Goal: Task Accomplishment & Management: Use online tool/utility

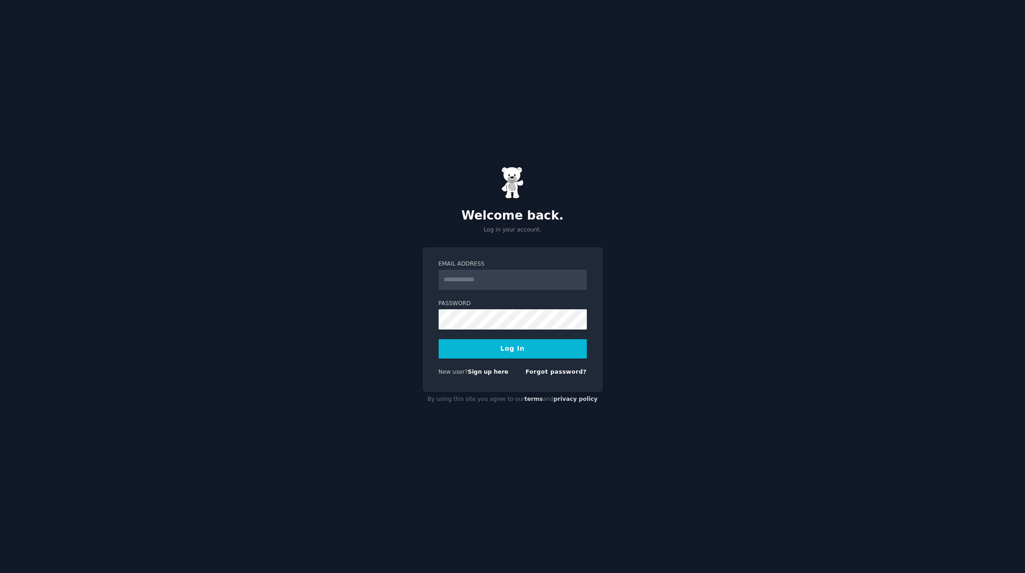
click at [0, 572] on com-1password-button at bounding box center [0, 573] width 0 height 0
click at [505, 278] on input "Email Address" at bounding box center [512, 280] width 148 height 20
type input "**********"
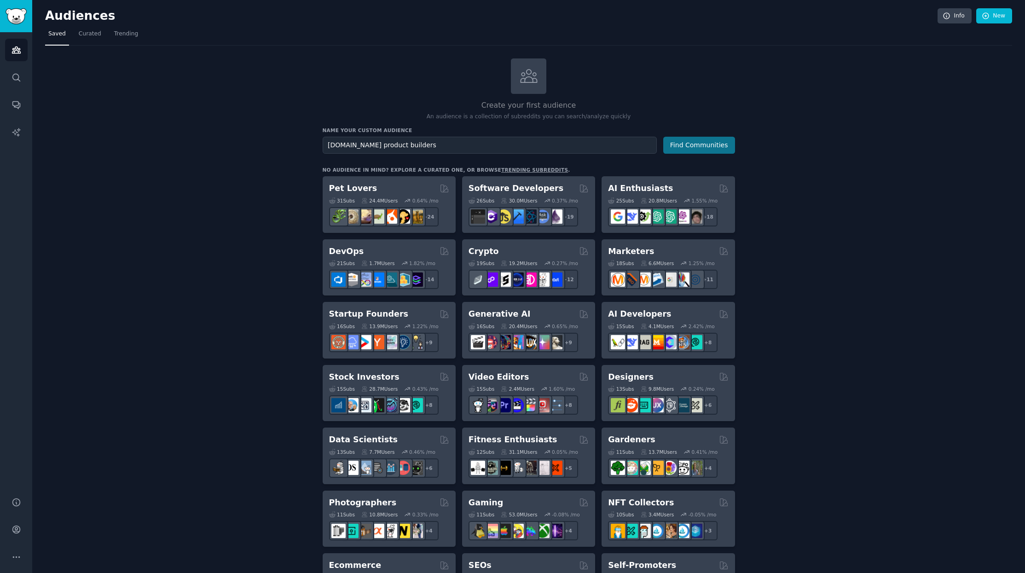
type input "[DOMAIN_NAME] product builders"
click at [697, 146] on button "Find Communities" at bounding box center [699, 145] width 72 height 17
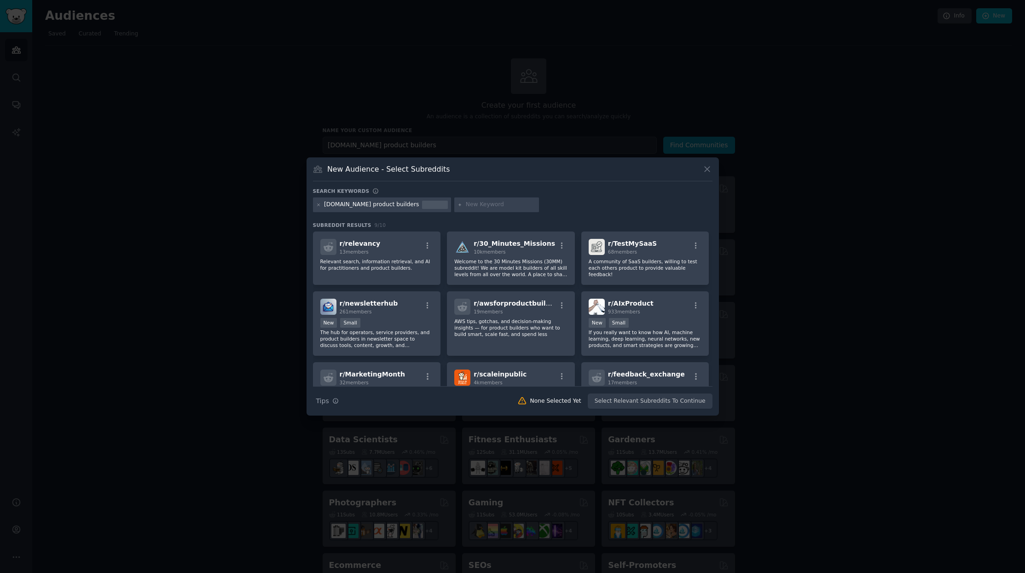
click at [319, 205] on icon at bounding box center [318, 204] width 5 height 5
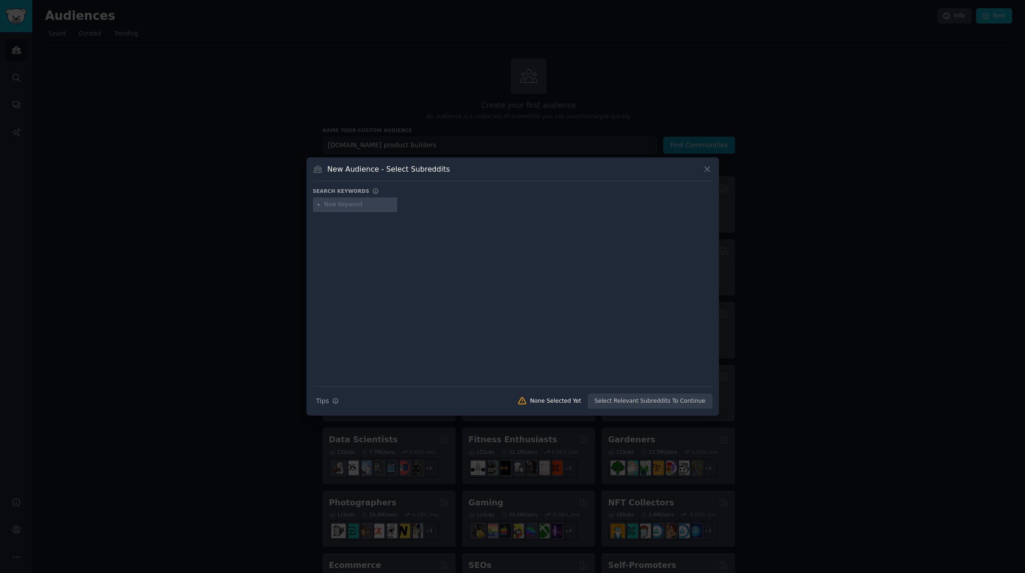
click at [434, 128] on div at bounding box center [512, 286] width 1025 height 573
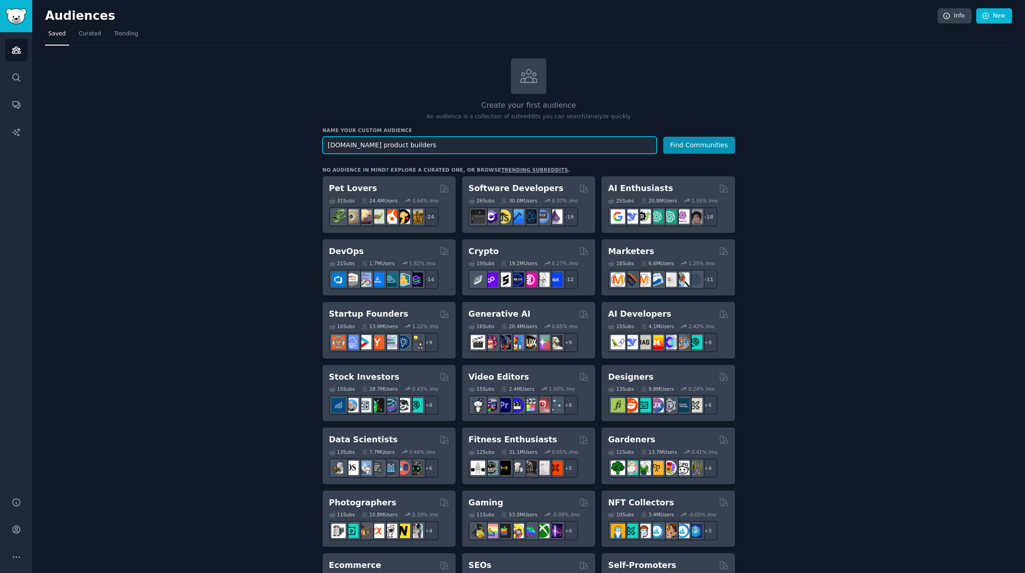
click at [408, 145] on input "[DOMAIN_NAME] product builders" at bounding box center [490, 145] width 334 height 17
drag, startPoint x: 364, startPoint y: 145, endPoint x: 467, endPoint y: 150, distance: 103.6
click at [467, 150] on input "[DOMAIN_NAME] product builders" at bounding box center [490, 145] width 334 height 17
type input "[DOMAIN_NAME]"
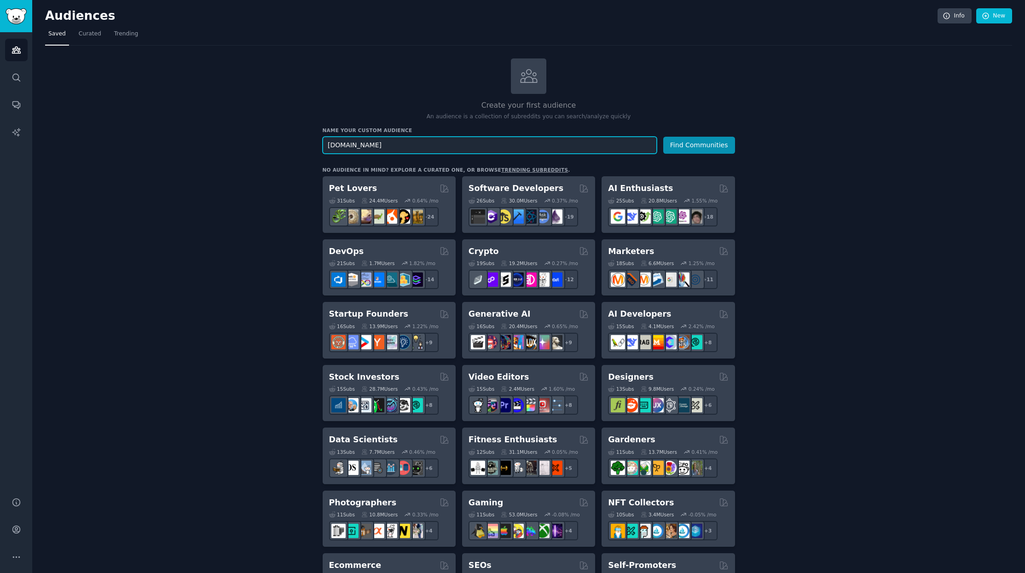
click at [663, 137] on button "Find Communities" at bounding box center [699, 145] width 72 height 17
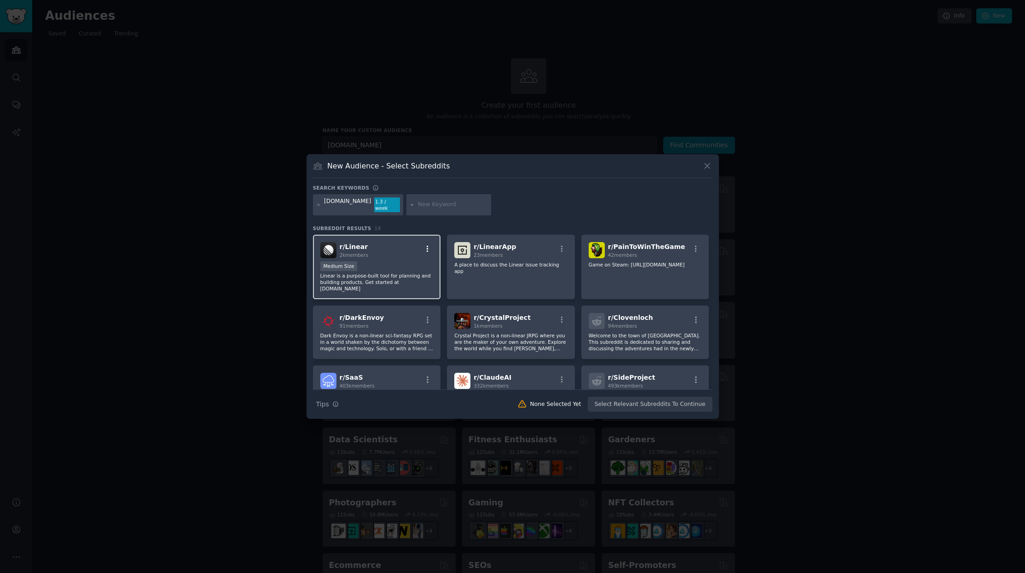
click at [427, 247] on icon "button" at bounding box center [428, 248] width 2 height 6
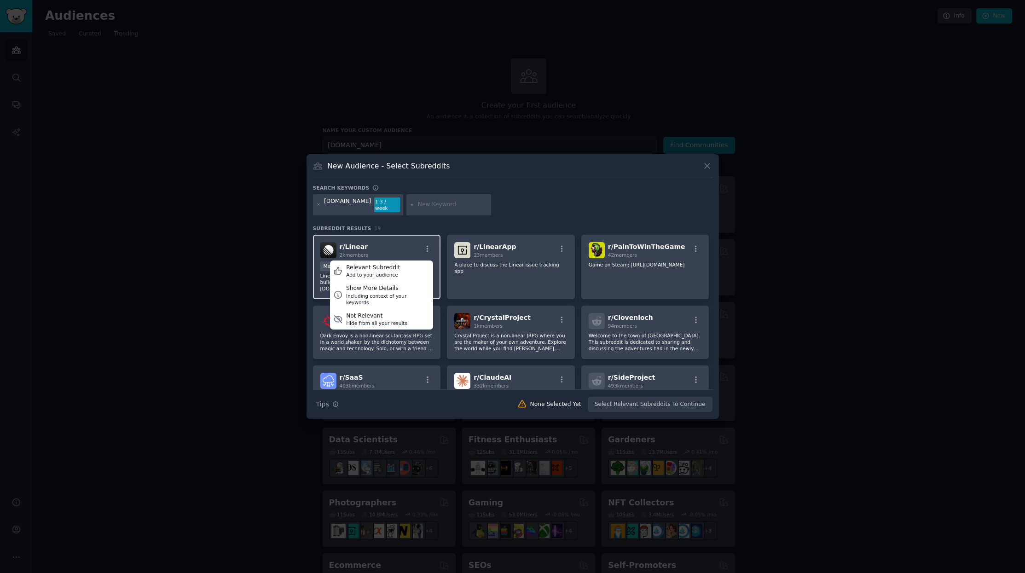
click at [396, 243] on div "r/ Linear 2k members Relevant Subreddit Add to your audience Show More Details …" at bounding box center [376, 250] width 113 height 16
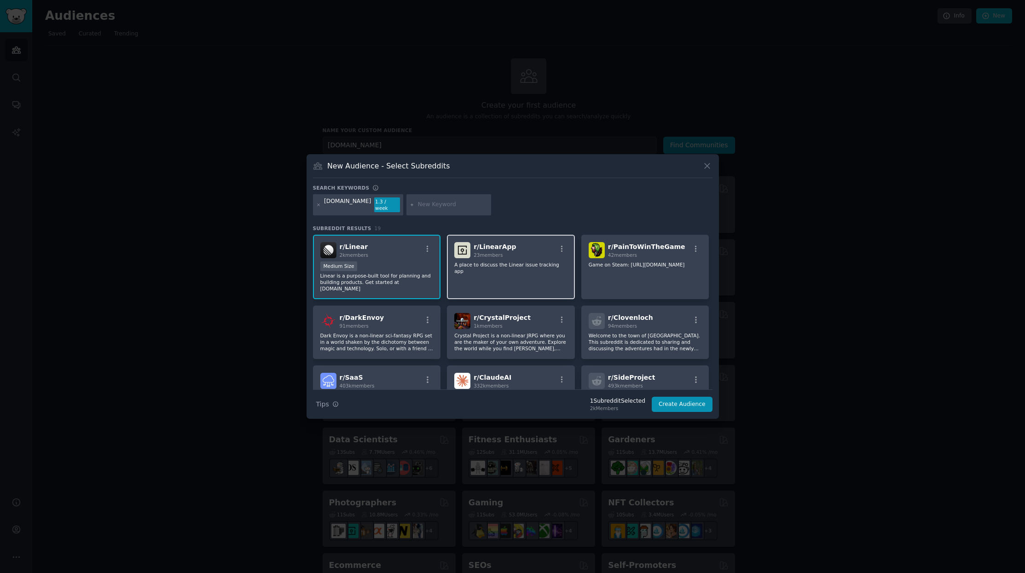
click at [516, 252] on div "r/ LinearApp 23 members" at bounding box center [510, 250] width 113 height 16
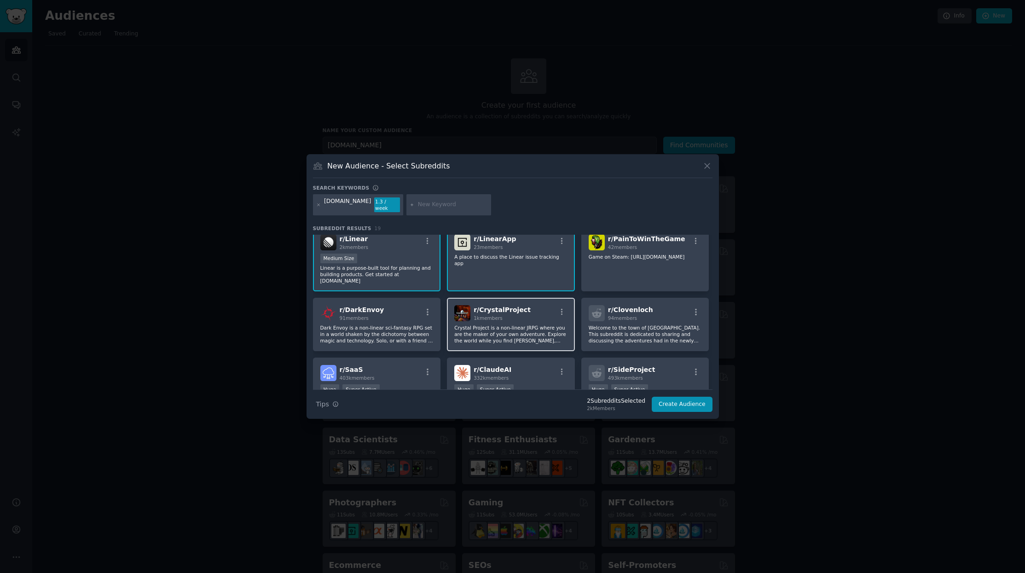
scroll to position [98, 0]
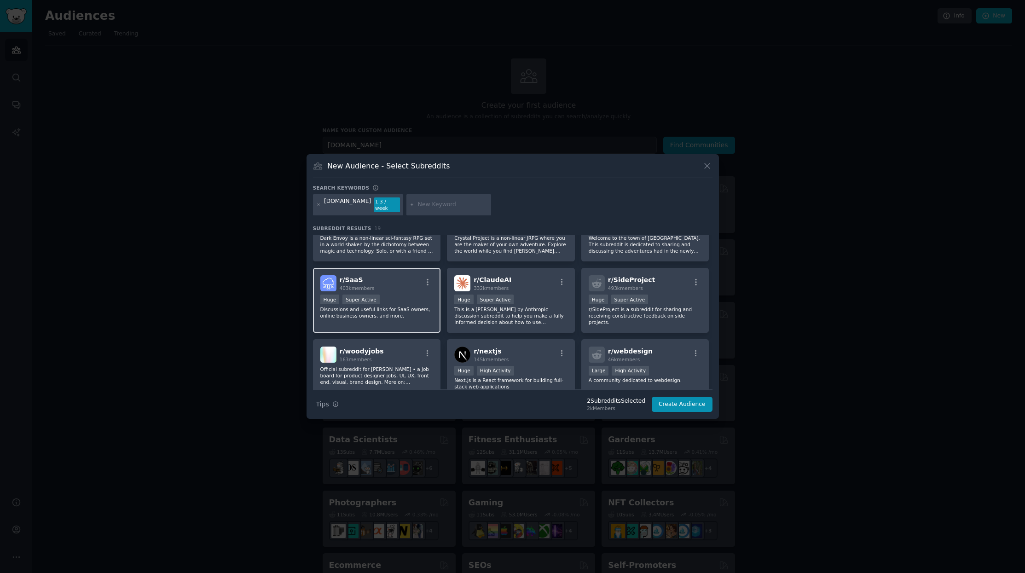
click at [413, 309] on div "r/ SaaS 403k members Huge Super Active Discussions and useful links for SaaS ow…" at bounding box center [377, 300] width 128 height 65
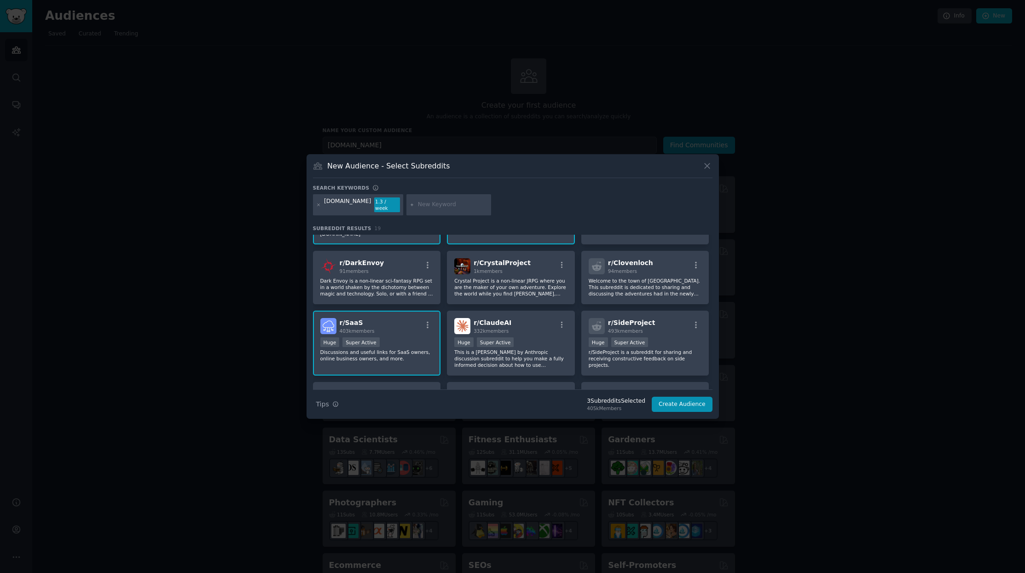
scroll to position [50, 0]
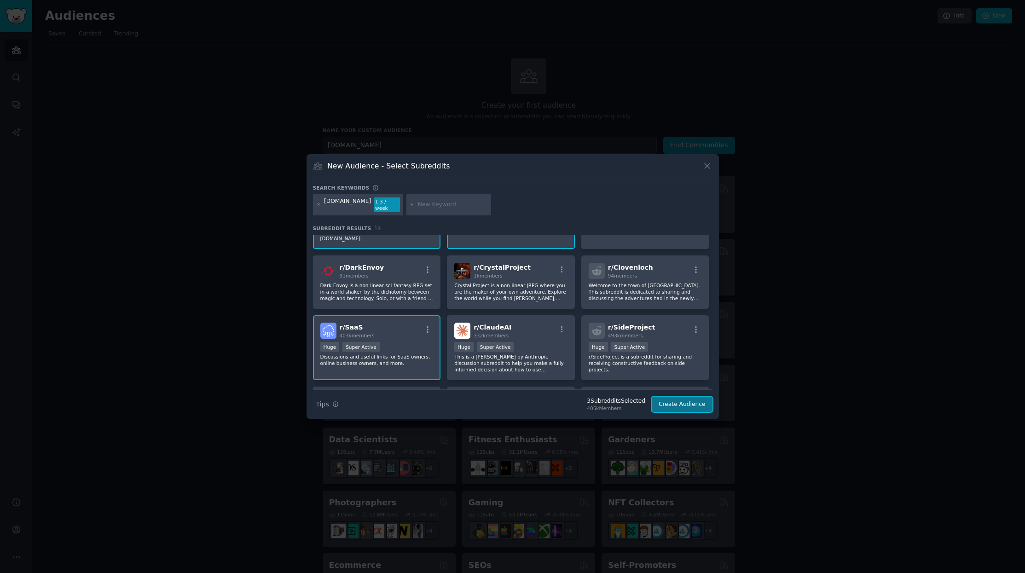
click at [695, 403] on button "Create Audience" at bounding box center [682, 405] width 61 height 16
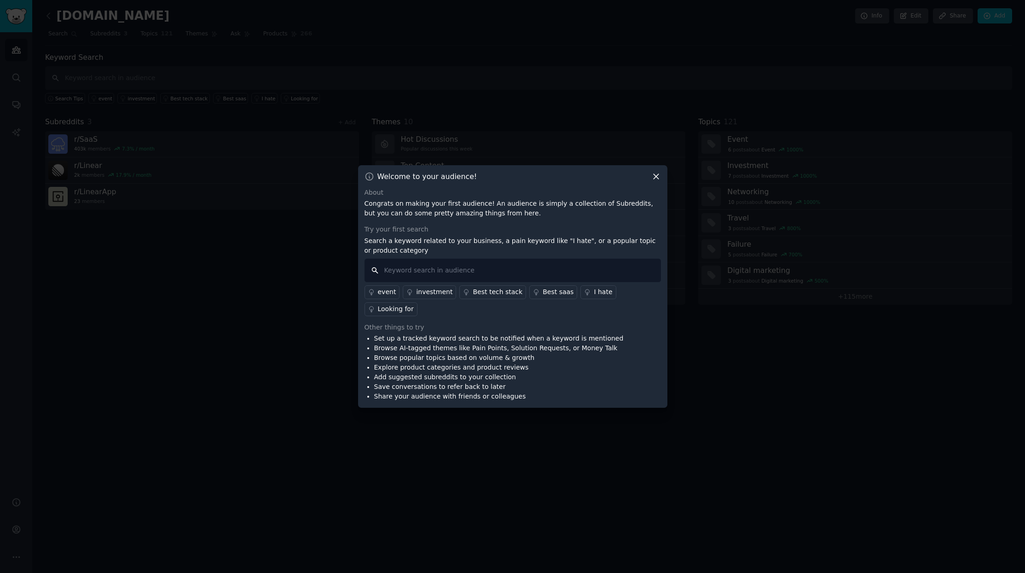
click at [522, 281] on input "text" at bounding box center [512, 270] width 296 height 23
type input "discovery"
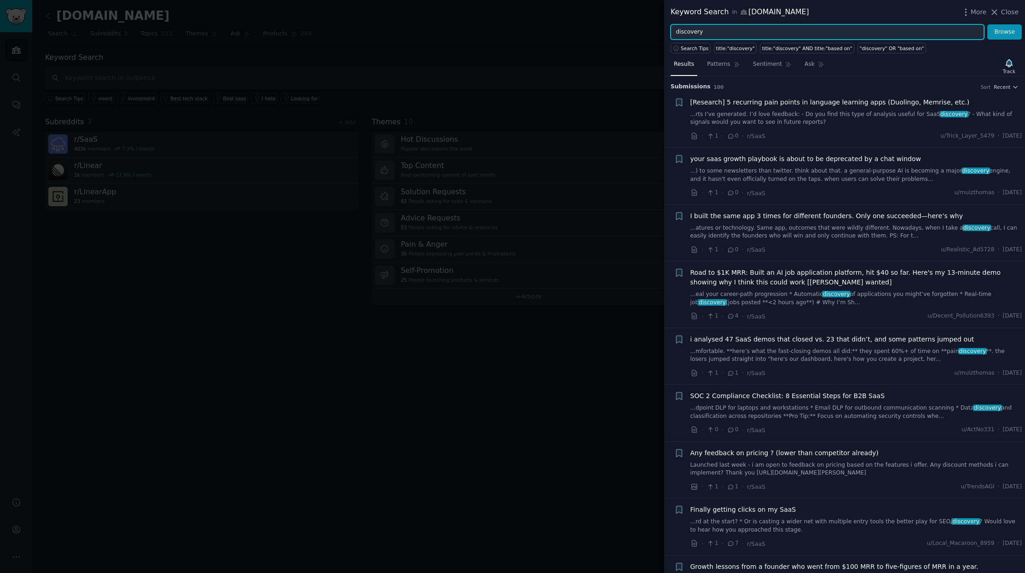
click at [727, 31] on input "discovery" at bounding box center [826, 32] width 313 height 16
type input "product discovery"
click at [987, 24] on button "Browse" at bounding box center [1004, 32] width 35 height 16
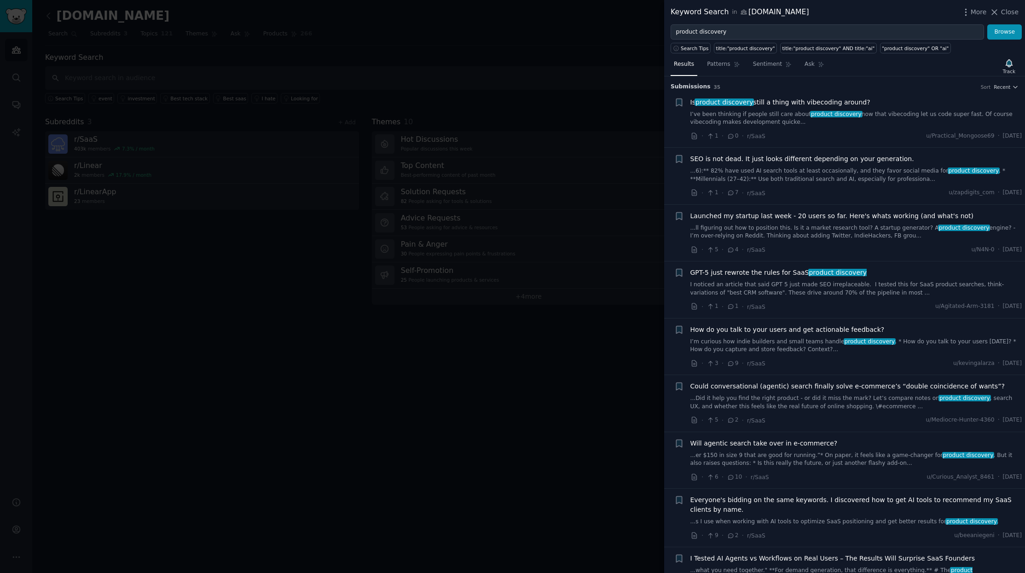
click at [805, 103] on span "Is product discovery still a thing with vibecoding around?" at bounding box center [780, 103] width 180 height 10
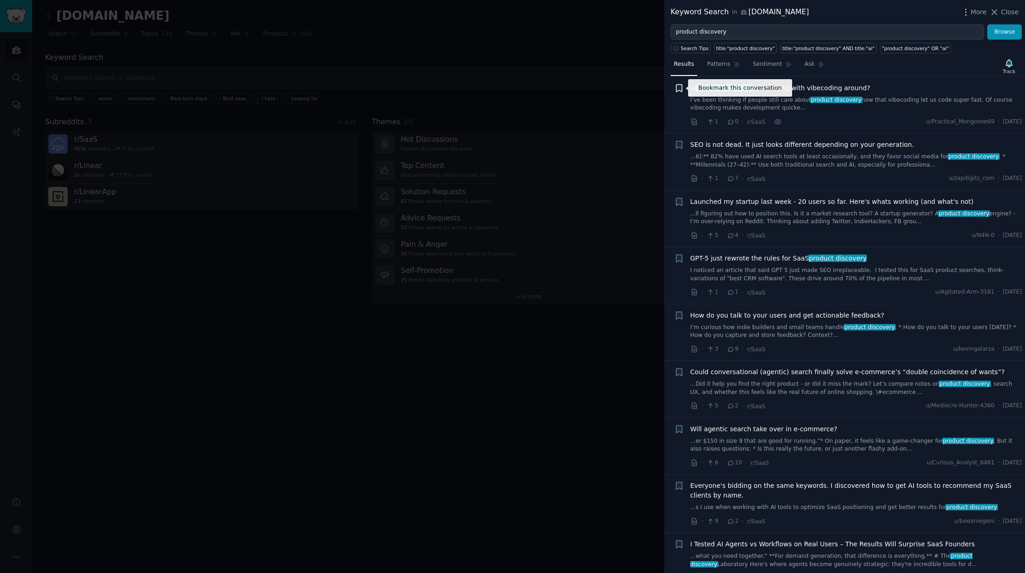
click at [678, 87] on icon "button" at bounding box center [679, 87] width 6 height 7
click at [900, 94] on div "Is product discovery still a thing with vibecoding around? I’ve been thinking i…" at bounding box center [856, 97] width 332 height 29
click at [938, 87] on div "Is product discovery still a thing with vibecoding around?" at bounding box center [856, 88] width 332 height 10
click at [797, 88] on span "Is product discovery still a thing with vibecoding around?" at bounding box center [780, 88] width 180 height 10
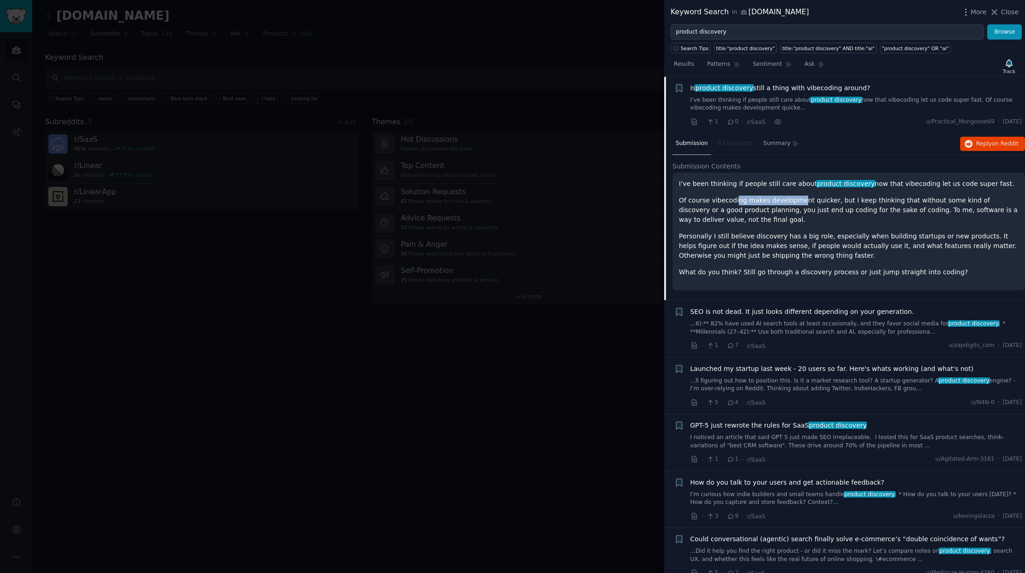
drag, startPoint x: 736, startPoint y: 201, endPoint x: 796, endPoint y: 200, distance: 59.4
click at [796, 200] on p "Of course vibecoding makes development quicker, but I keep thinking that withou…" at bounding box center [849, 210] width 340 height 29
click at [817, 200] on p "Of course vibecoding makes development quicker, but I keep thinking that withou…" at bounding box center [849, 210] width 340 height 29
click at [865, 201] on p "Of course vibecoding makes development quicker, but I keep thinking that withou…" at bounding box center [849, 210] width 340 height 29
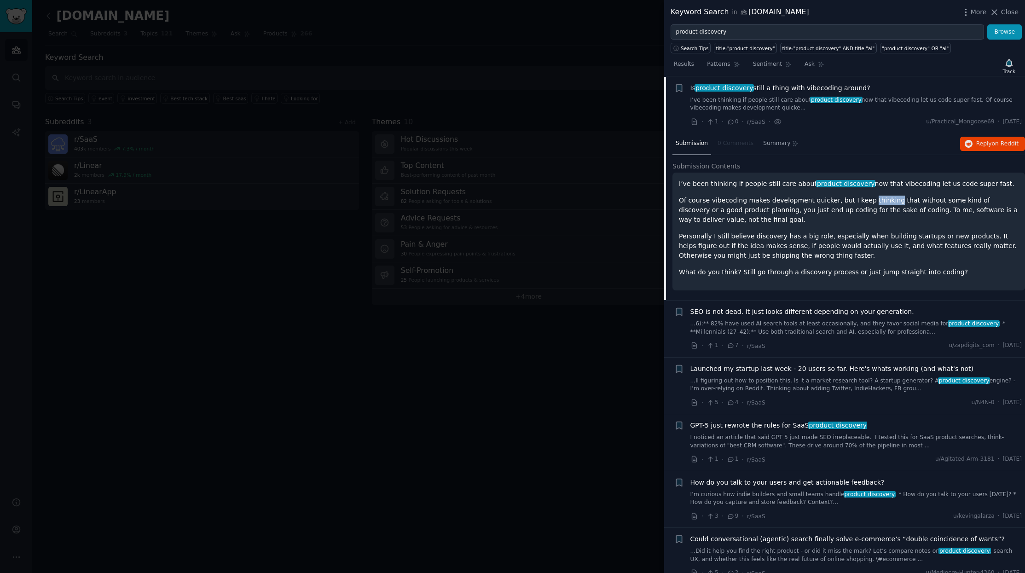
click at [865, 201] on p "Of course vibecoding makes development quicker, but I keep thinking that withou…" at bounding box center [849, 210] width 340 height 29
click at [936, 198] on p "Of course vibecoding makes development quicker, but I keep thinking that withou…" at bounding box center [849, 210] width 340 height 29
click at [913, 204] on p "Of course vibecoding makes development quicker, but I keep thinking that withou…" at bounding box center [849, 210] width 340 height 29
click at [914, 204] on p "Of course vibecoding makes development quicker, but I keep thinking that withou…" at bounding box center [849, 210] width 340 height 29
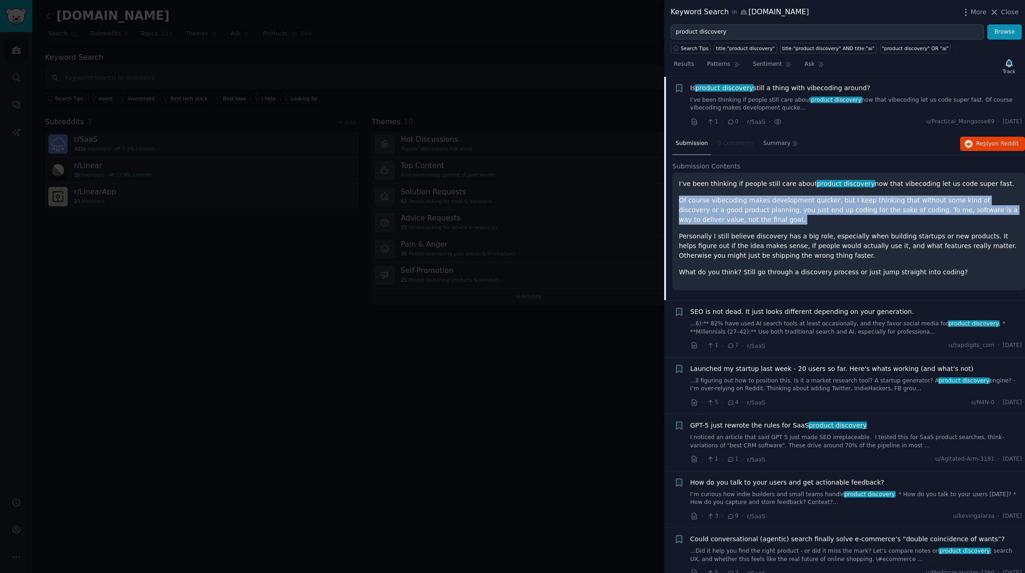
click at [914, 204] on p "Of course vibecoding makes development quicker, but I keep thinking that withou…" at bounding box center [849, 210] width 340 height 29
click at [826, 209] on p "Of course vibecoding makes development quicker, but I keep thinking that withou…" at bounding box center [849, 210] width 340 height 29
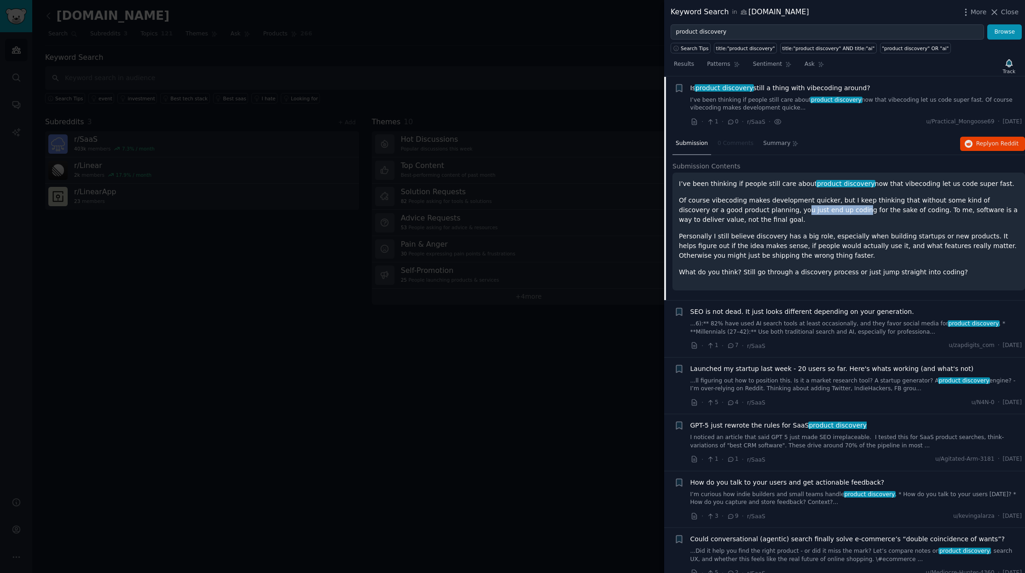
drag, startPoint x: 755, startPoint y: 210, endPoint x: 814, endPoint y: 211, distance: 59.4
click at [814, 211] on p "Of course vibecoding makes development quicker, but I keep thinking that withou…" at bounding box center [849, 210] width 340 height 29
click at [856, 210] on p "Of course vibecoding makes development quicker, but I keep thinking that withou…" at bounding box center [849, 210] width 340 height 29
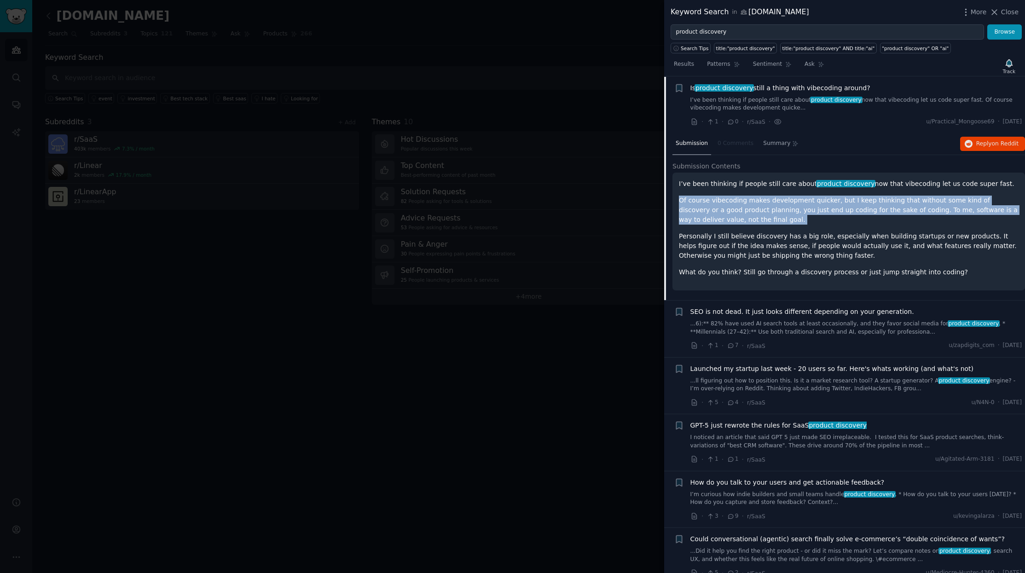
click at [856, 210] on p "Of course vibecoding makes development quicker, but I keep thinking that withou…" at bounding box center [849, 210] width 340 height 29
click at [869, 208] on p "Of course vibecoding makes development quicker, but I keep thinking that withou…" at bounding box center [849, 210] width 340 height 29
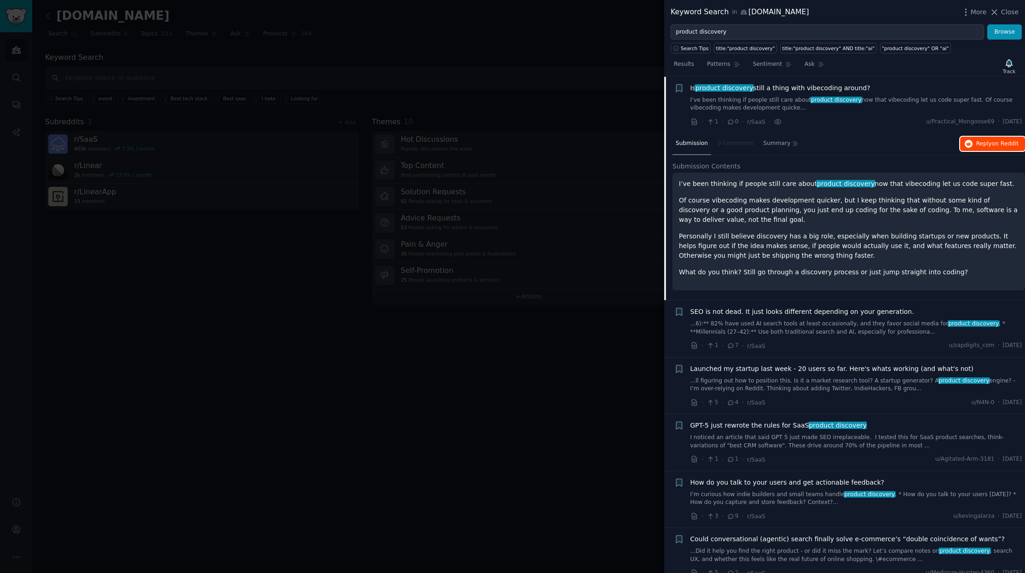
click at [996, 145] on span "on Reddit" at bounding box center [1005, 143] width 27 height 6
